Goal: Transaction & Acquisition: Download file/media

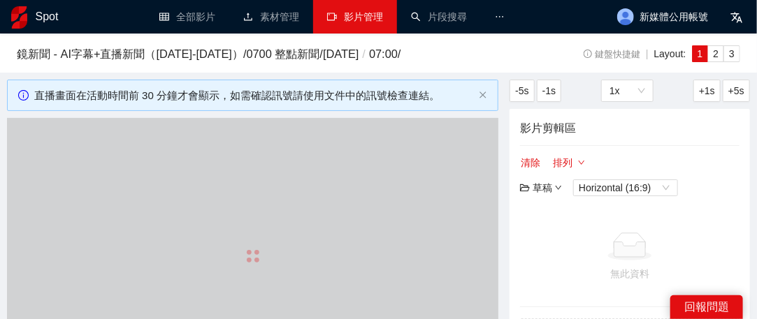
click at [359, 19] on link "影片管理" at bounding box center [355, 16] width 56 height 11
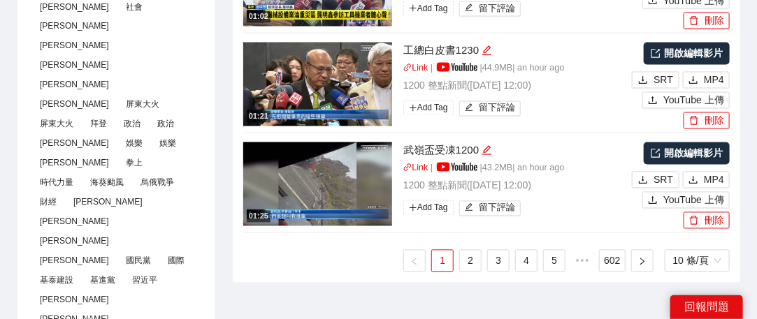
scroll to position [908, 0]
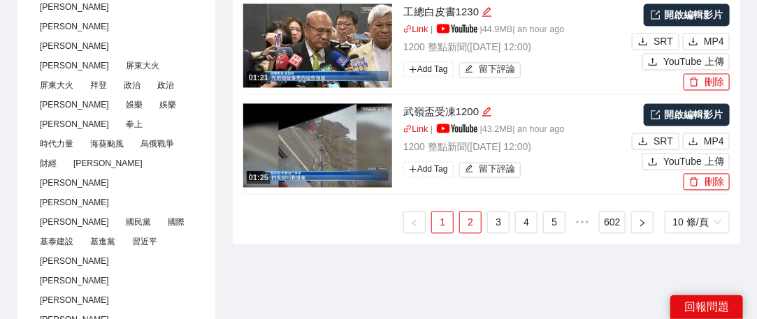
click at [479, 221] on link "2" at bounding box center [470, 222] width 21 height 21
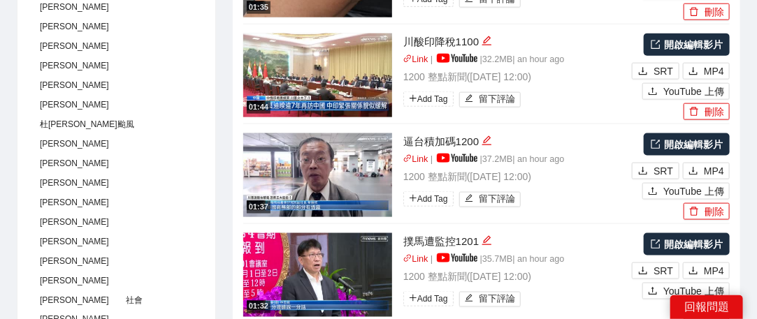
scroll to position [839, 0]
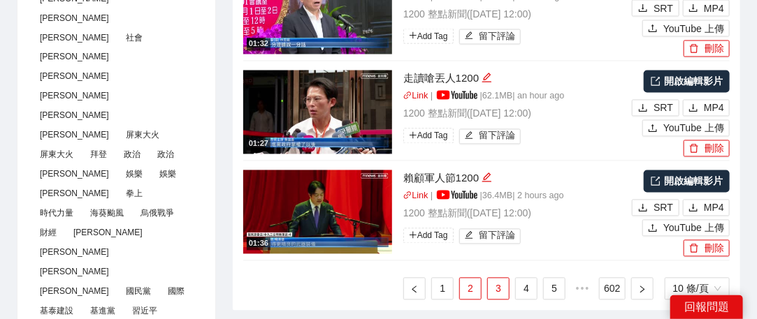
click at [500, 280] on link "3" at bounding box center [498, 289] width 21 height 21
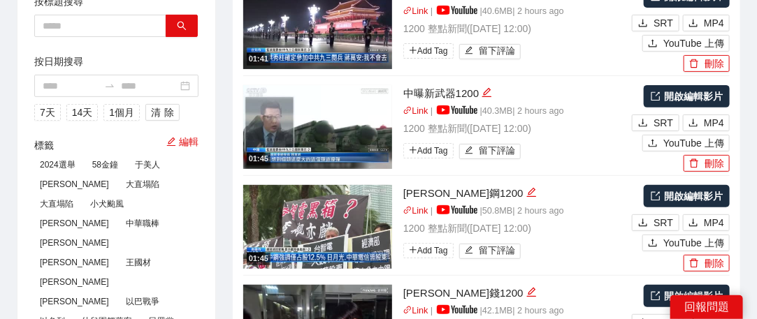
scroll to position [140, 0]
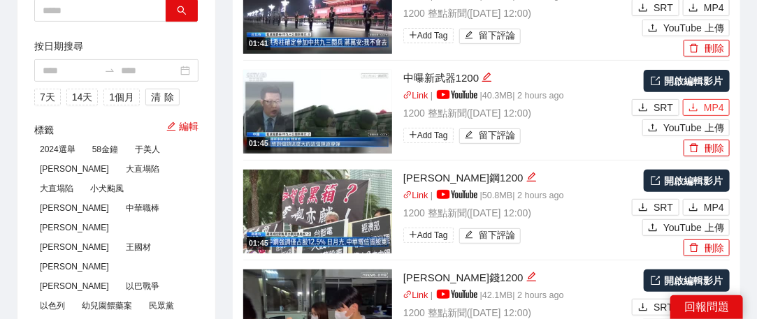
click at [688, 111] on span "MP4" at bounding box center [714, 107] width 20 height 15
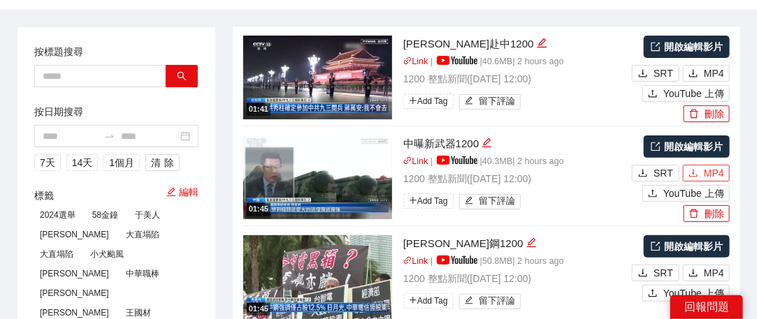
scroll to position [0, 0]
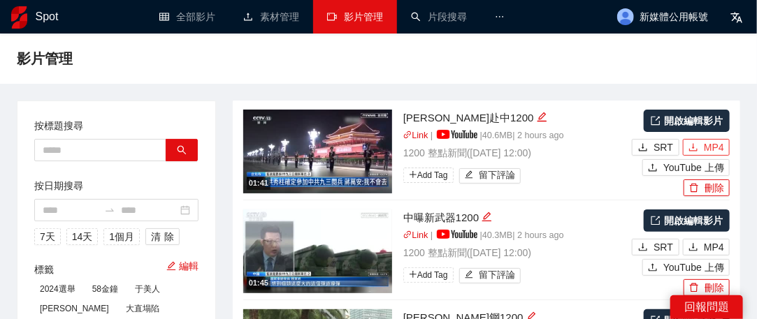
click at [688, 140] on button "MP4" at bounding box center [706, 147] width 47 height 17
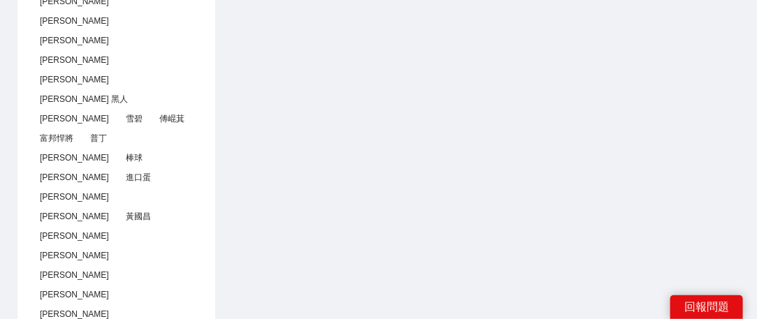
scroll to position [978, 0]
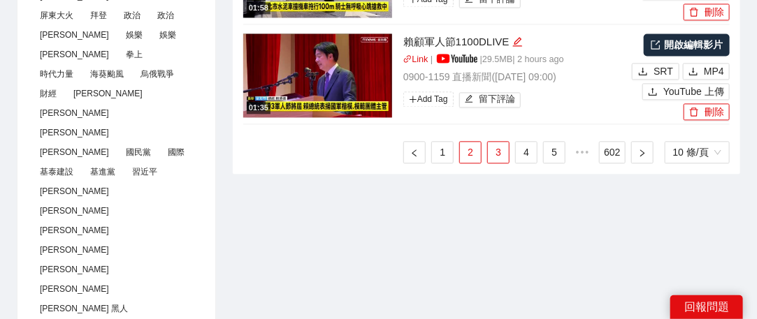
click at [478, 148] on link "2" at bounding box center [470, 152] width 21 height 21
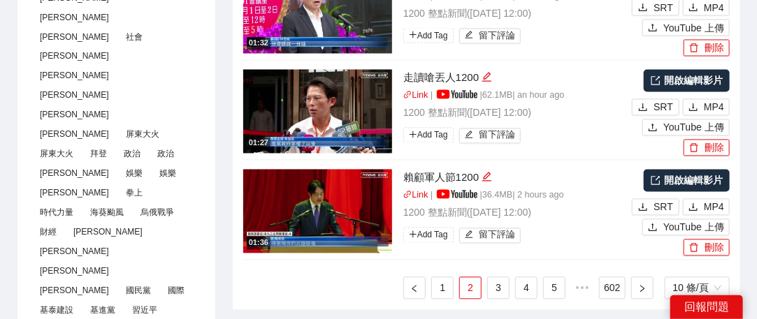
scroll to position [839, 0]
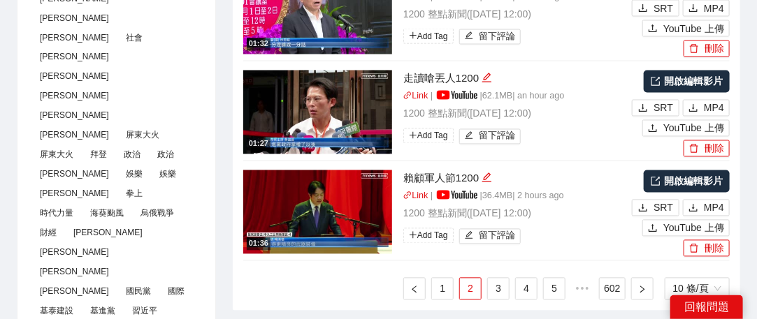
click at [298, 280] on ul "1 2 3 4 5 ••• 602 10 條/頁" at bounding box center [486, 289] width 486 height 22
click at [688, 206] on span "MP4" at bounding box center [714, 208] width 20 height 15
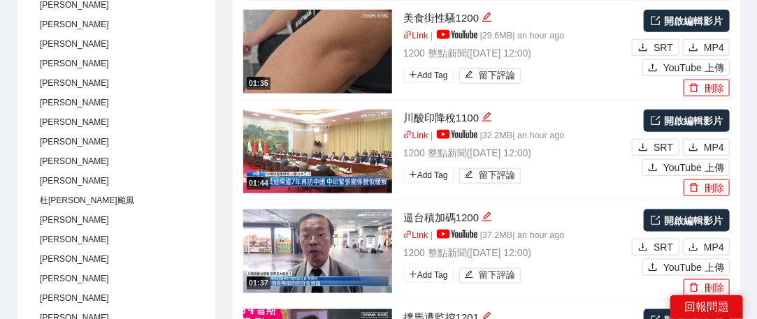
scroll to position [489, 0]
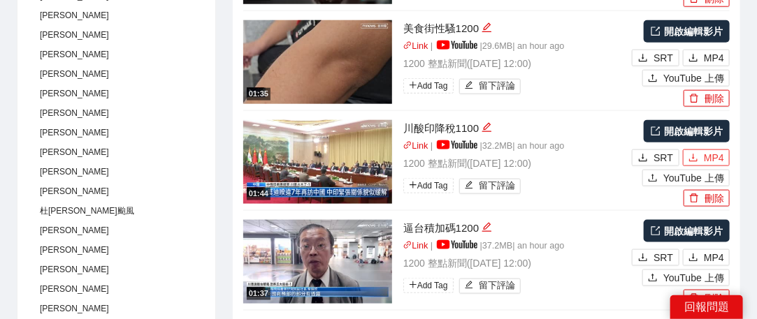
click at [688, 157] on span "MP4" at bounding box center [714, 157] width 20 height 15
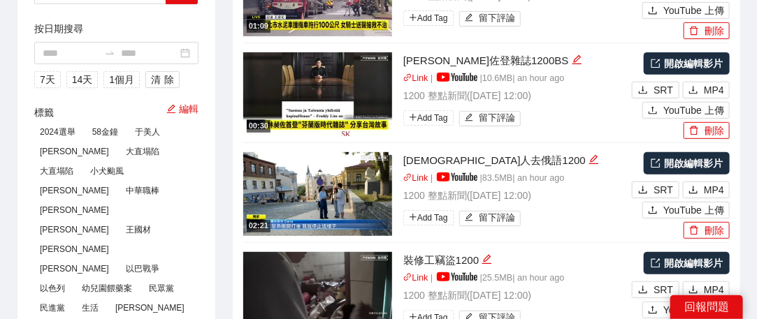
scroll to position [140, 0]
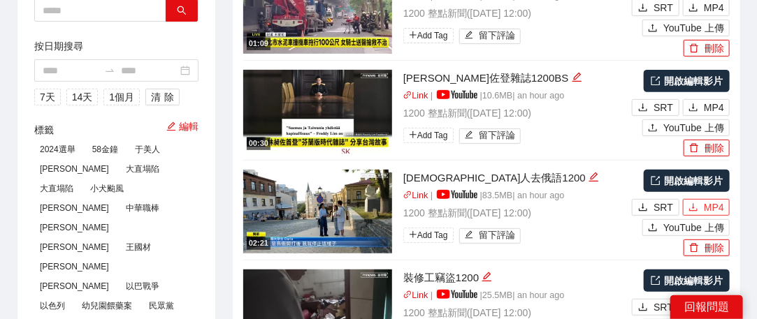
click at [688, 203] on span "MP4" at bounding box center [714, 207] width 20 height 15
